Goal: Navigation & Orientation: Understand site structure

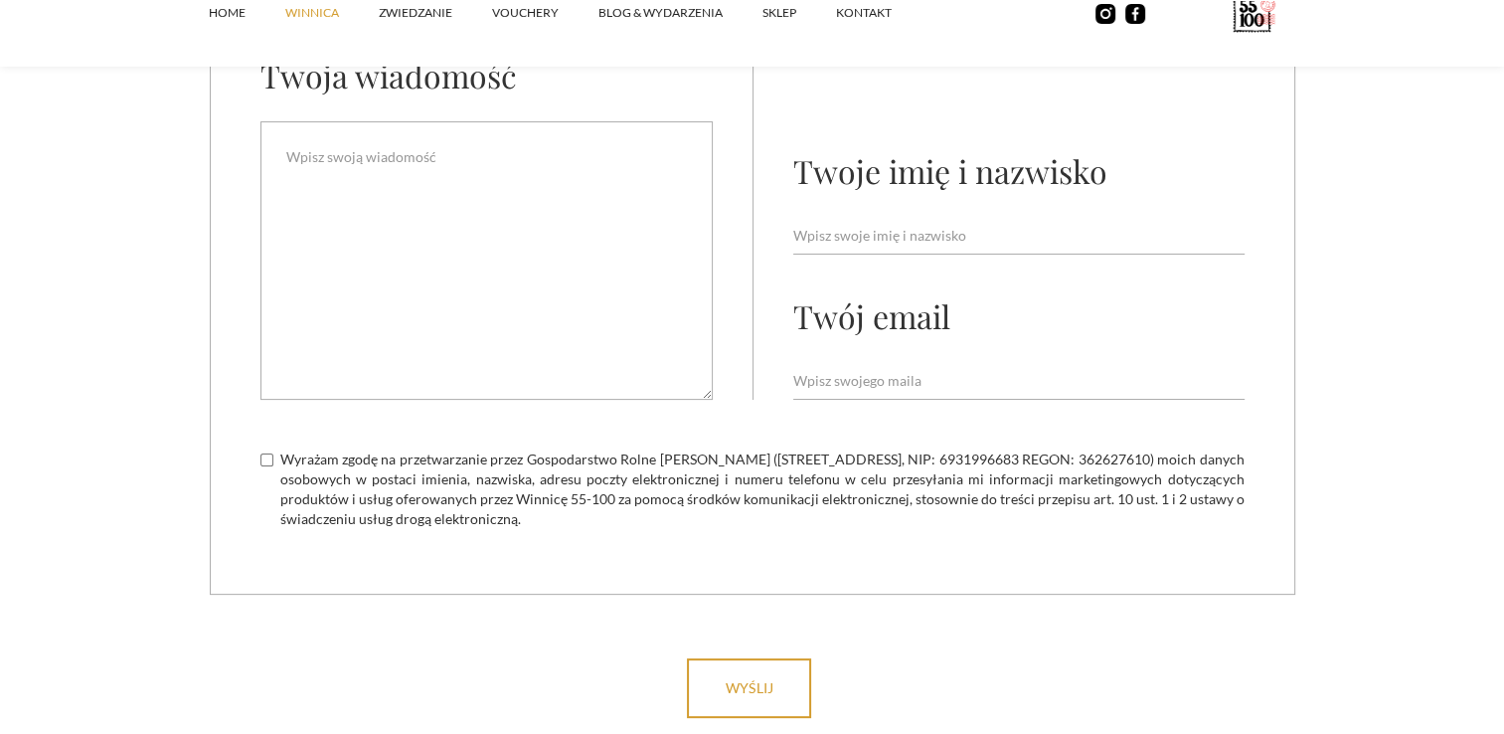
scroll to position [8352, 0]
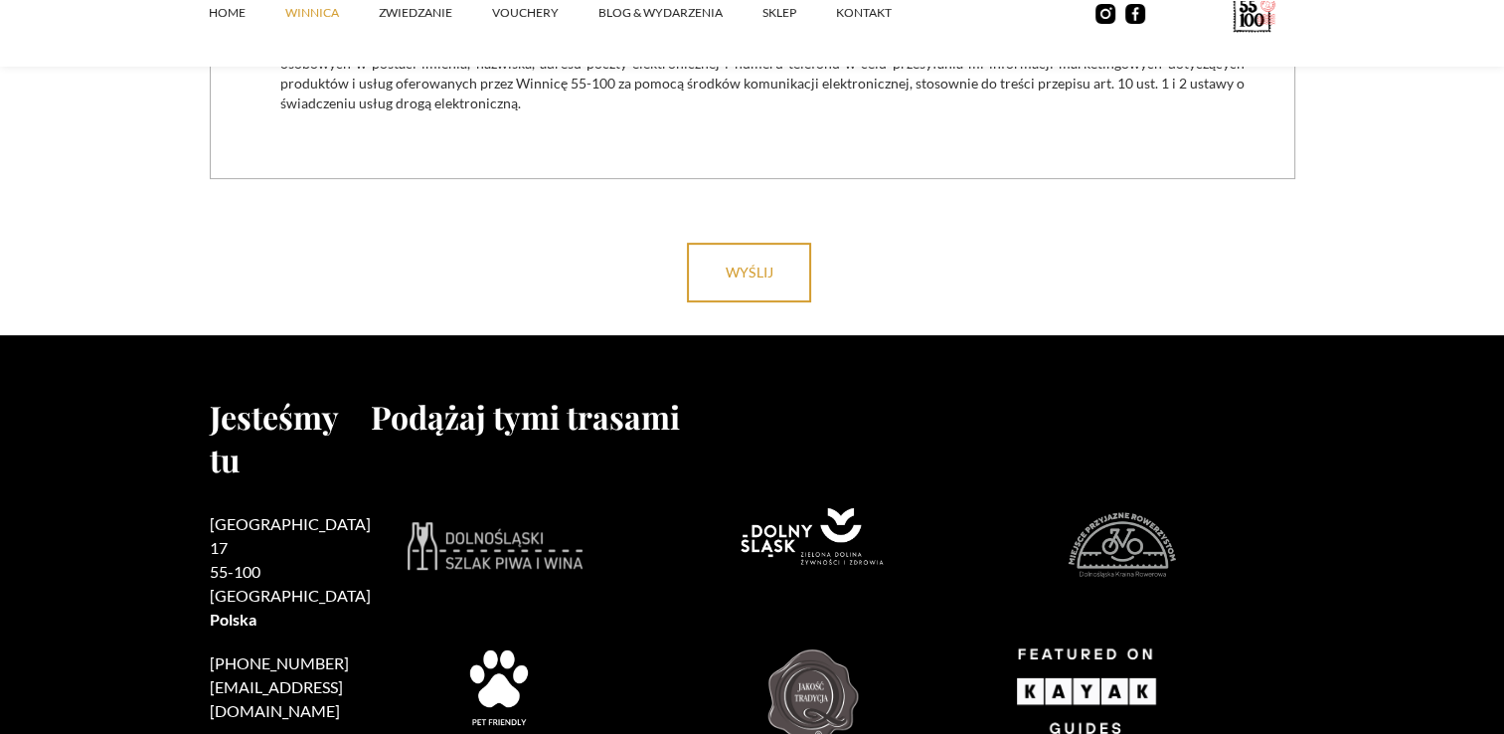
click at [330, 9] on link "winnica" at bounding box center [331, 13] width 93 height 60
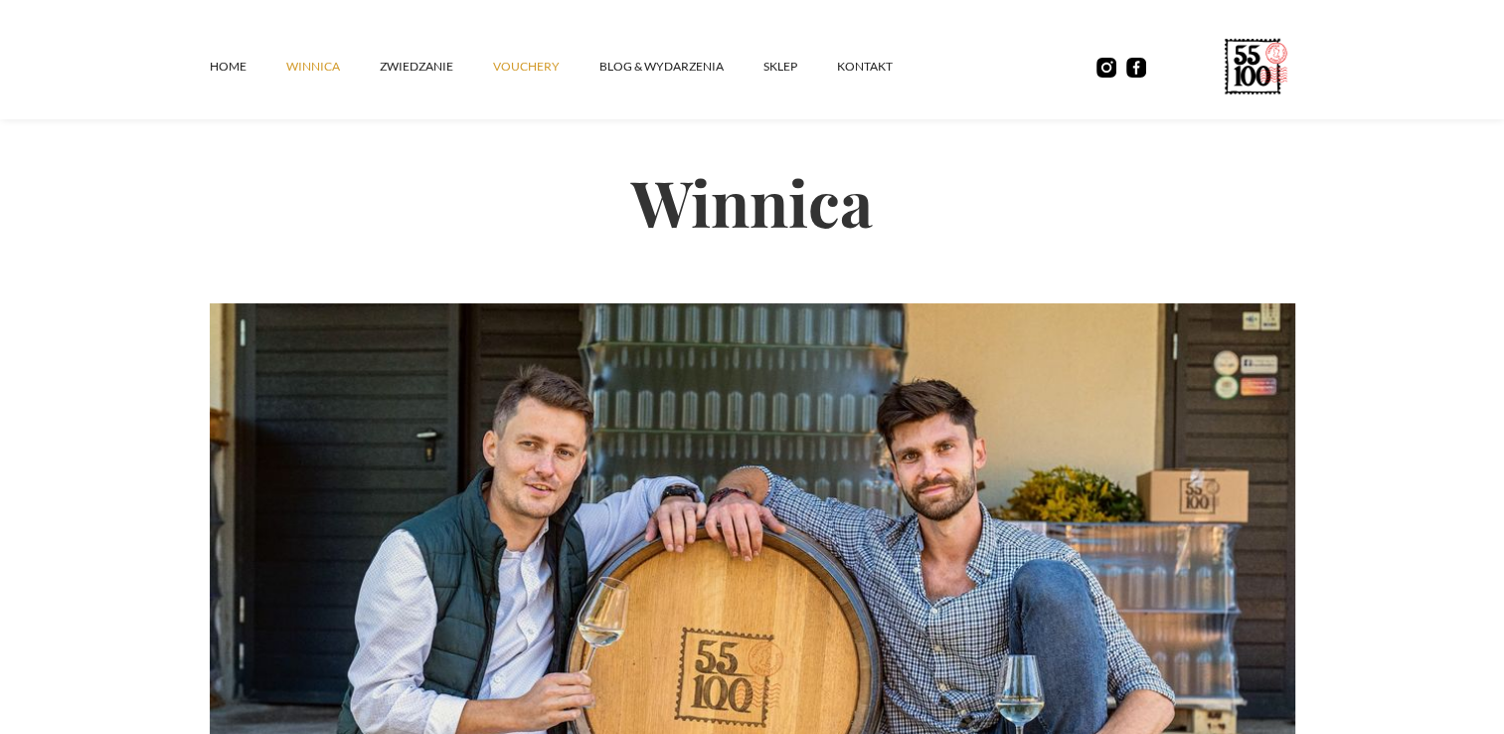
click at [530, 75] on link "vouchery" at bounding box center [546, 67] width 106 height 60
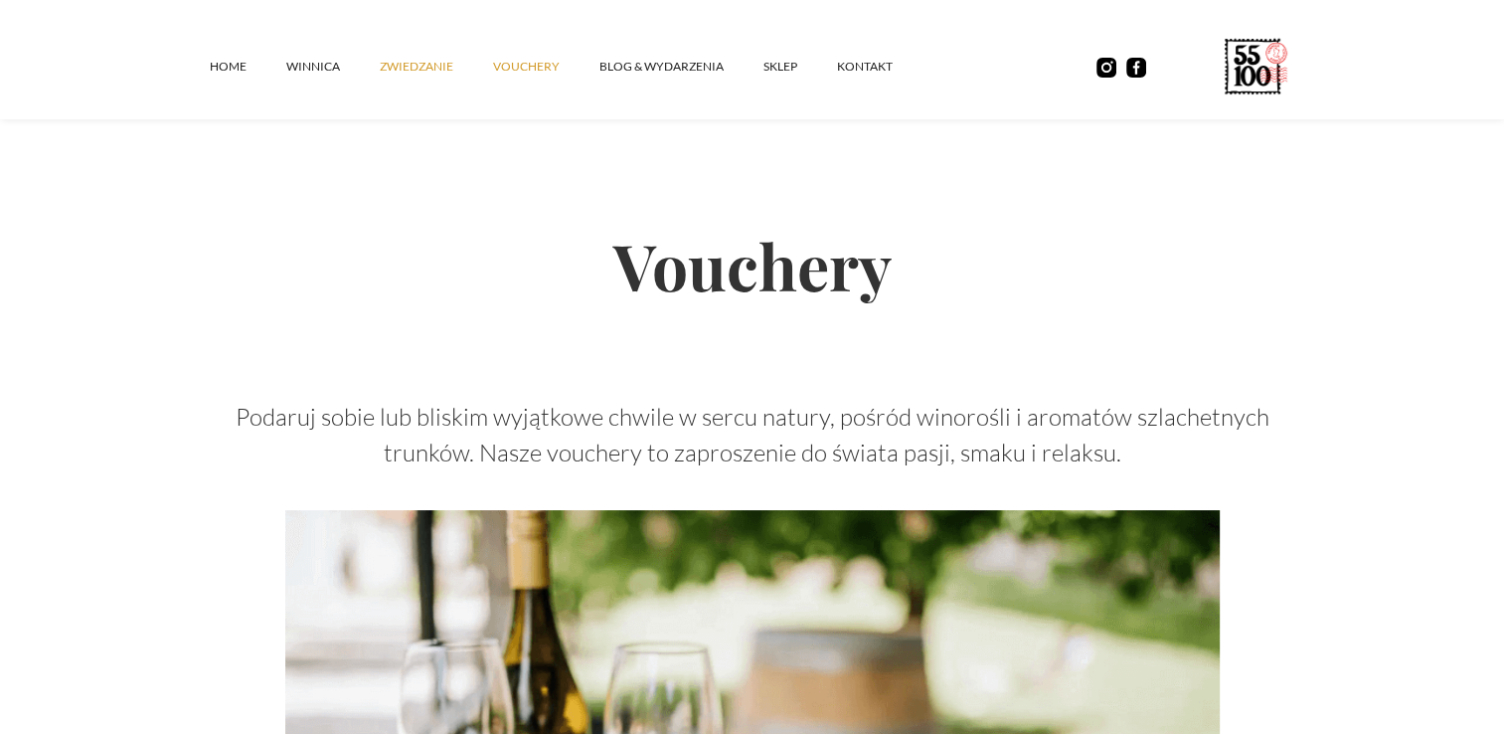
click at [431, 57] on link "ZWIEDZANIE" at bounding box center [436, 67] width 113 height 60
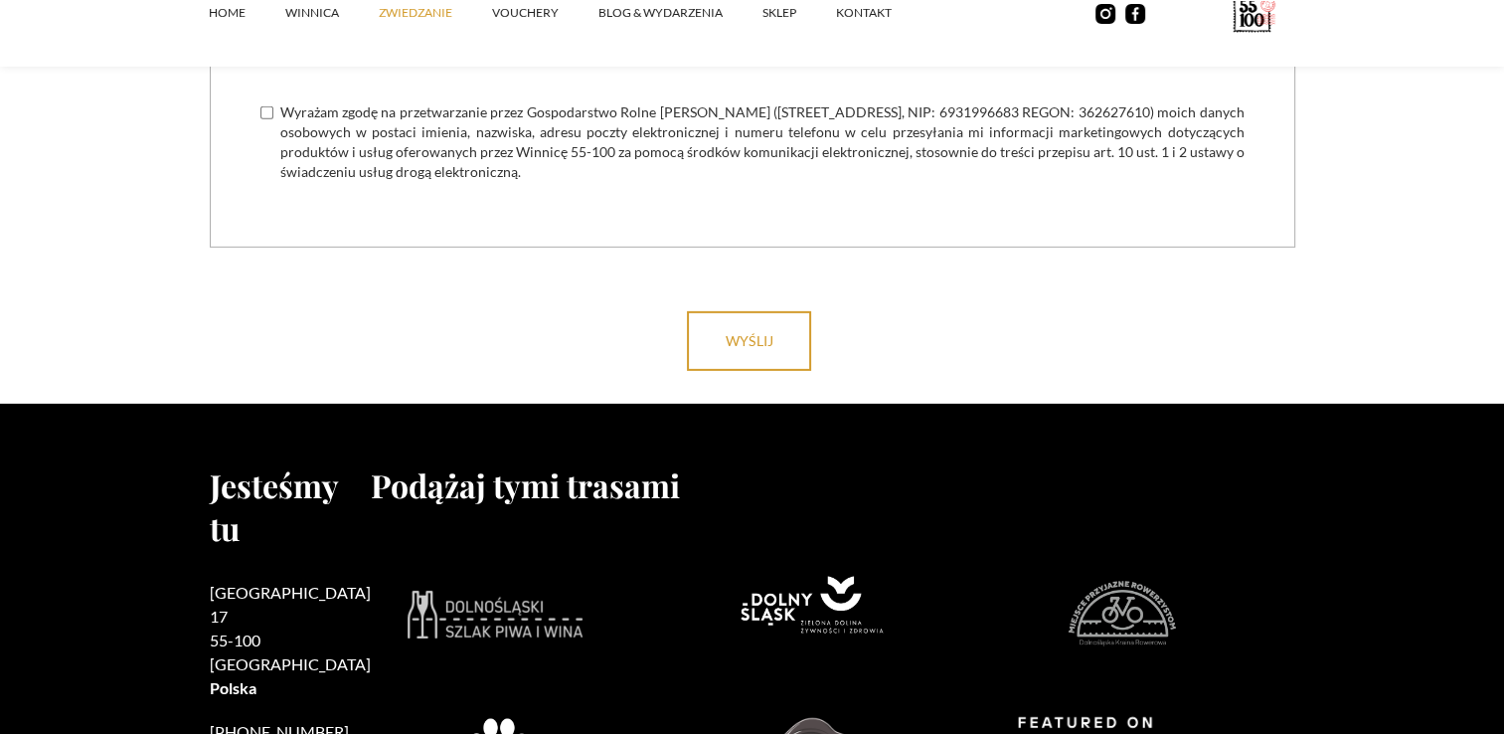
scroll to position [6164, 0]
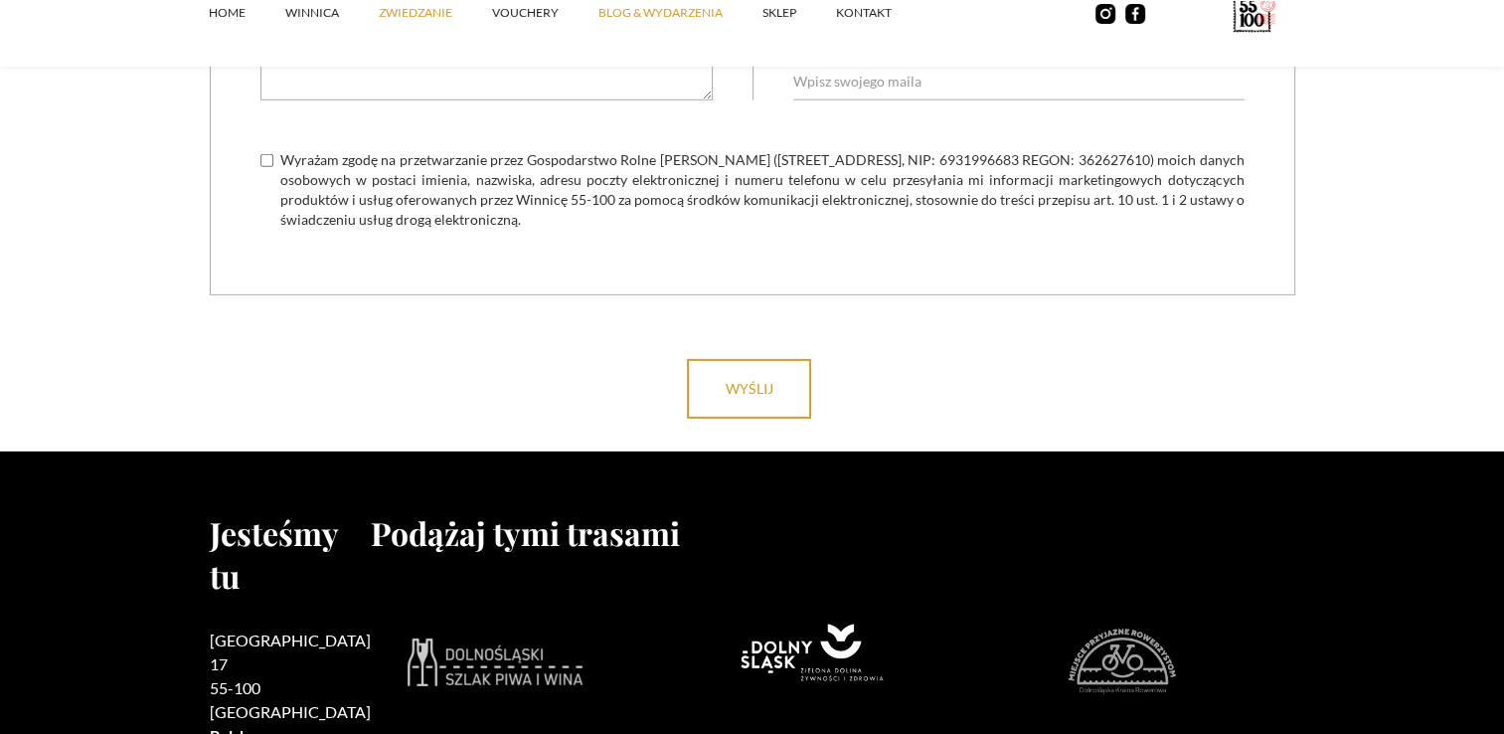
click at [754, 24] on link "Blog & Wydarzenia" at bounding box center [681, 13] width 164 height 60
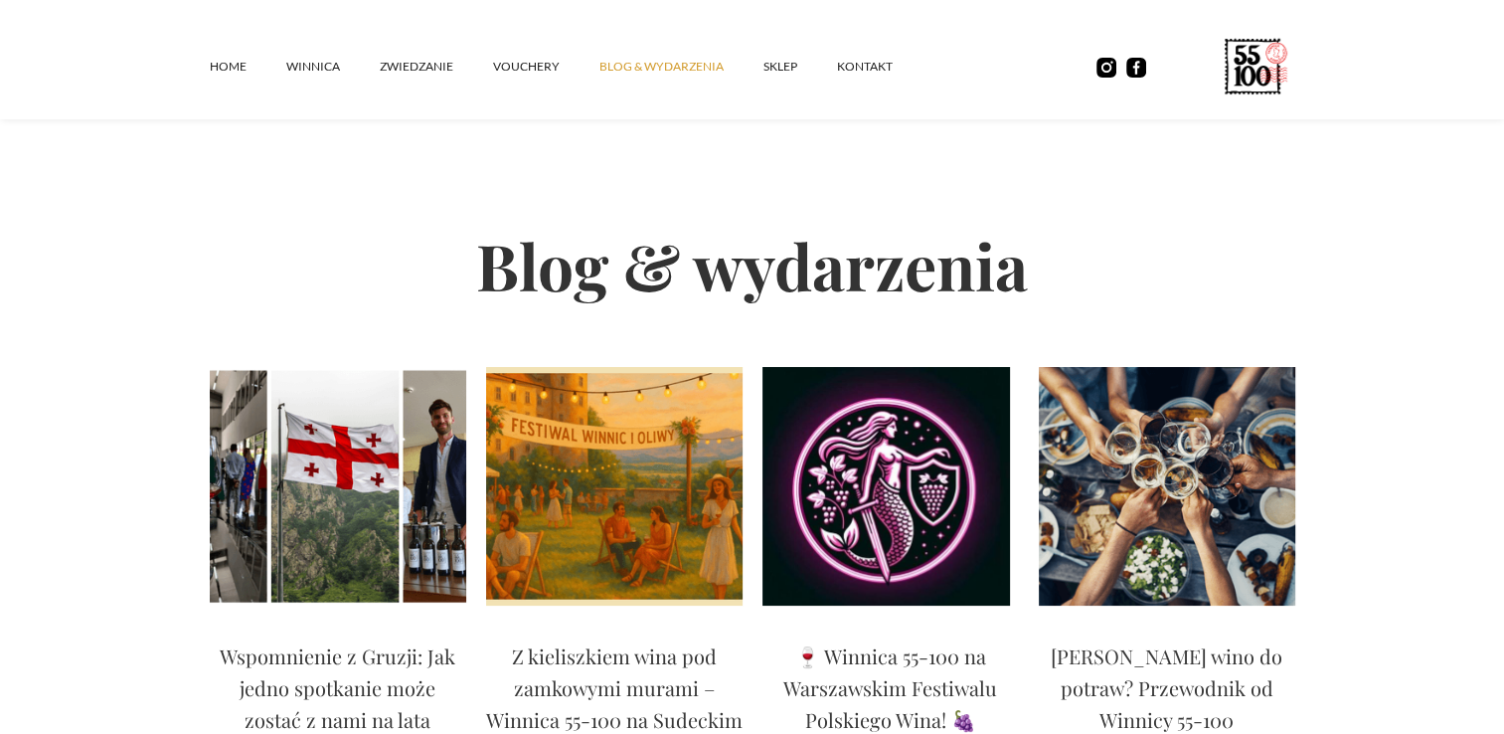
click at [759, 59] on link "Blog & Wydarzenia" at bounding box center [682, 67] width 164 height 60
